Goal: Obtain resource: Download file/media

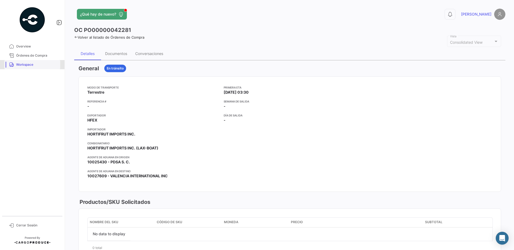
click at [31, 67] on span "Workspace" at bounding box center [37, 64] width 42 height 5
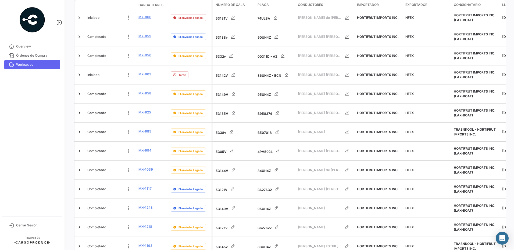
scroll to position [211, 0]
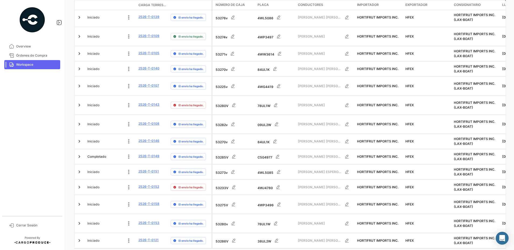
scroll to position [203, 0]
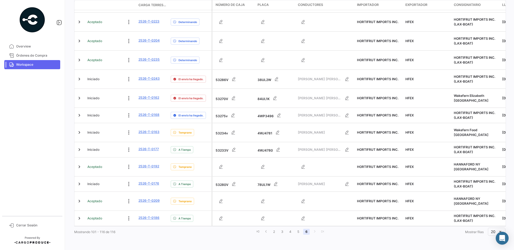
scroll to position [157, 0]
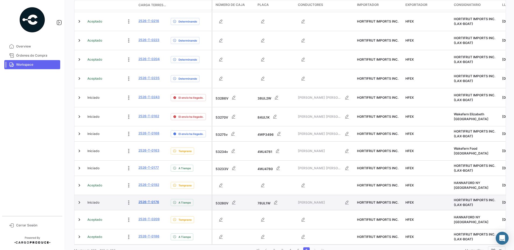
click at [152, 200] on link "2526-T-0176" at bounding box center [148, 202] width 21 height 5
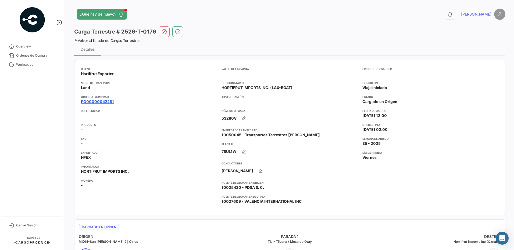
click at [107, 101] on link "PO00000042281" at bounding box center [97, 101] width 33 height 5
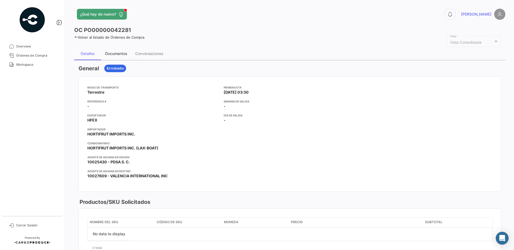
click at [121, 56] on div "Documentos" at bounding box center [116, 53] width 22 height 5
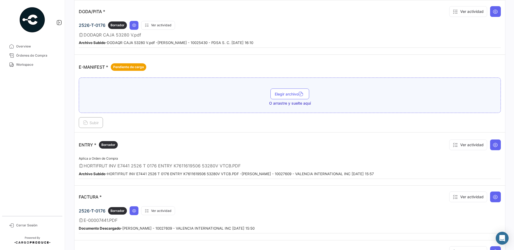
scroll to position [370, 0]
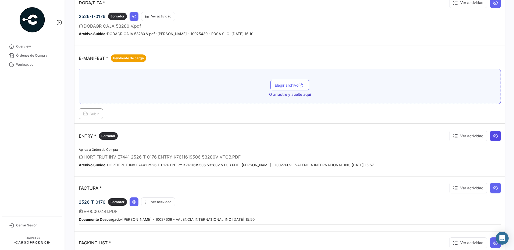
click at [495, 138] on icon at bounding box center [495, 136] width 5 height 5
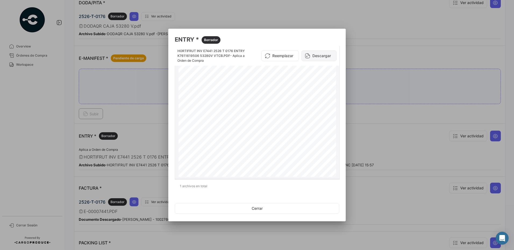
click at [321, 57] on button "Descargar" at bounding box center [318, 56] width 35 height 11
click at [240, 209] on button "Cerrar" at bounding box center [257, 208] width 164 height 11
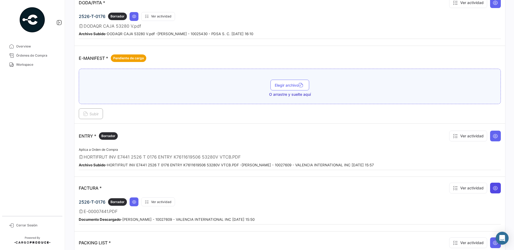
click at [493, 190] on icon at bounding box center [495, 188] width 5 height 5
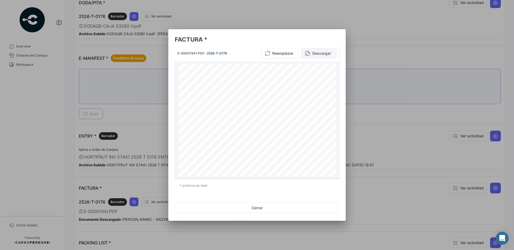
click at [327, 53] on button "Descargar" at bounding box center [318, 53] width 35 height 11
click at [251, 209] on button "Cerrar" at bounding box center [257, 208] width 164 height 11
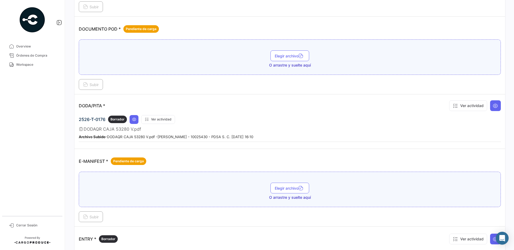
scroll to position [252, 0]
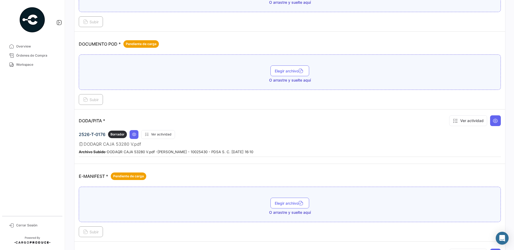
click at [251, 132] on div "2526-T-0176 Borrador Ver actividad" at bounding box center [290, 134] width 422 height 9
click at [490, 121] on button at bounding box center [495, 121] width 11 height 11
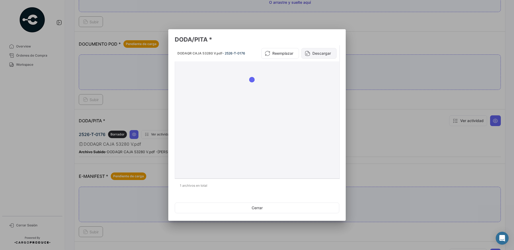
click at [324, 51] on button "Descargar" at bounding box center [318, 53] width 35 height 11
click at [249, 211] on button "Cerrar" at bounding box center [257, 208] width 164 height 11
